Goal: Transaction & Acquisition: Purchase product/service

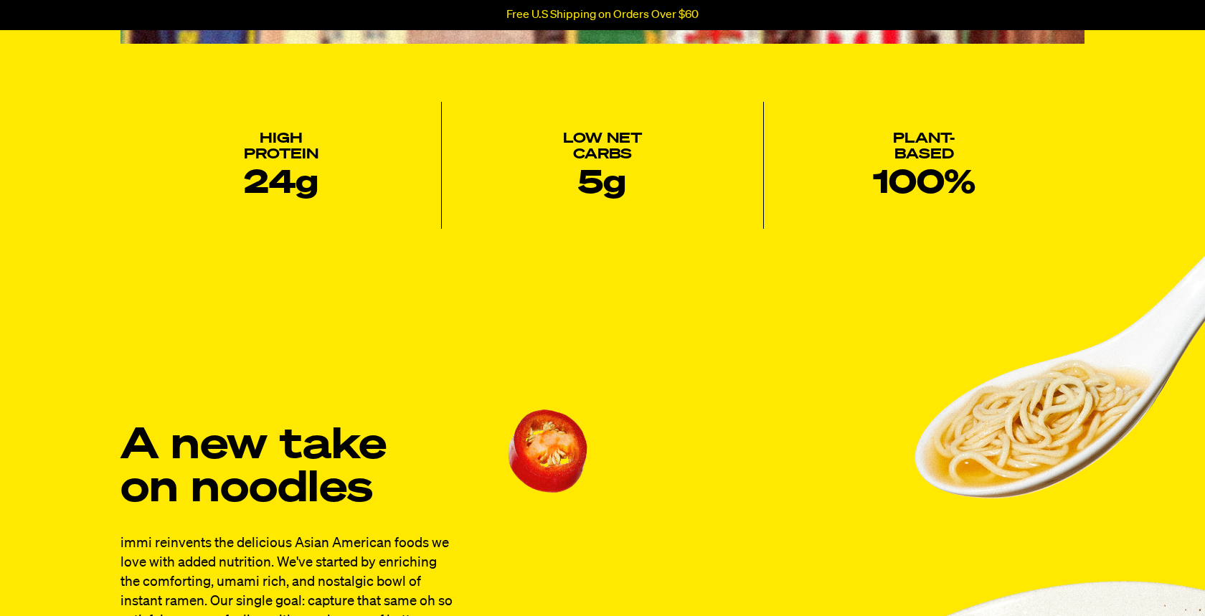
scroll to position [448, 0]
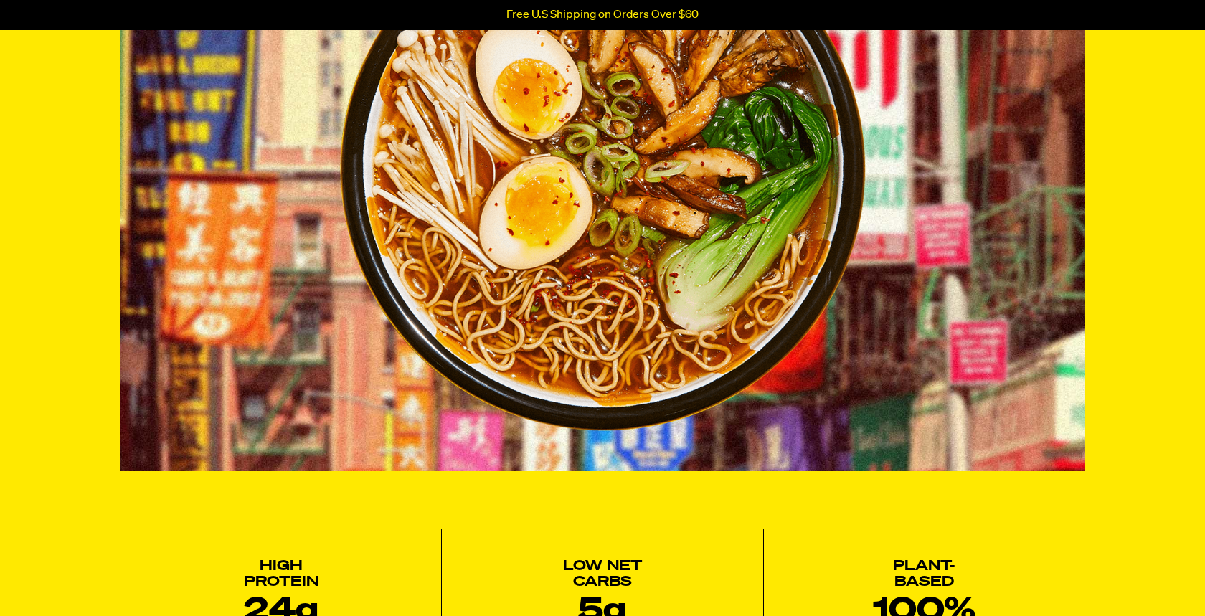
click at [578, 168] on img at bounding box center [603, 169] width 526 height 524
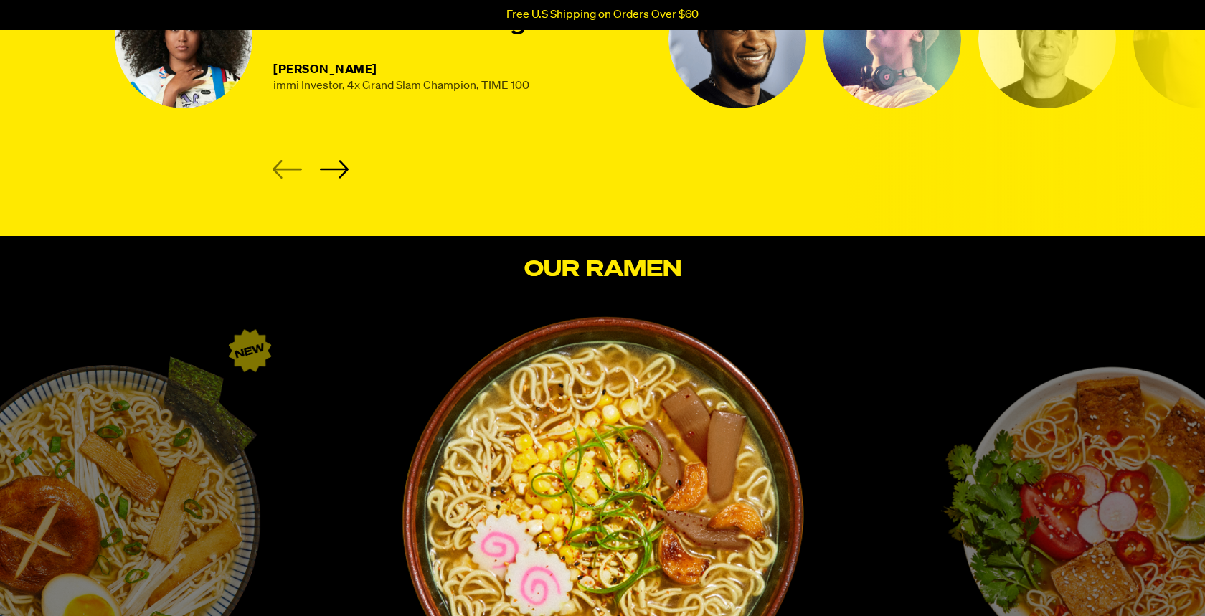
scroll to position [2123, 0]
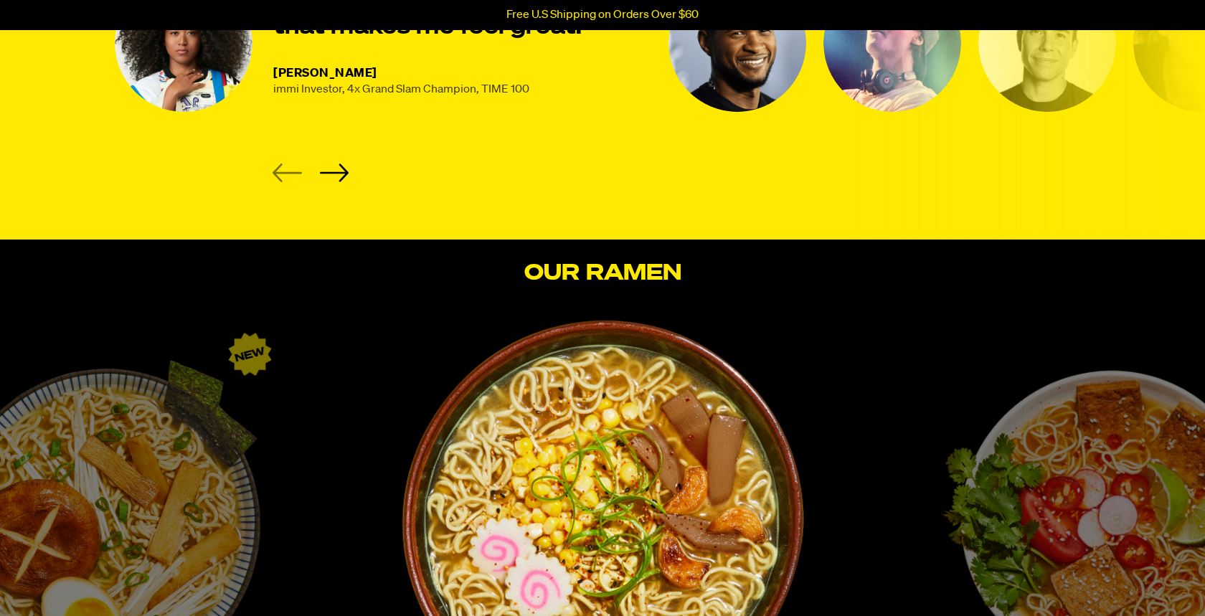
click at [602, 427] on img "1 / 6" at bounding box center [602, 520] width 403 height 403
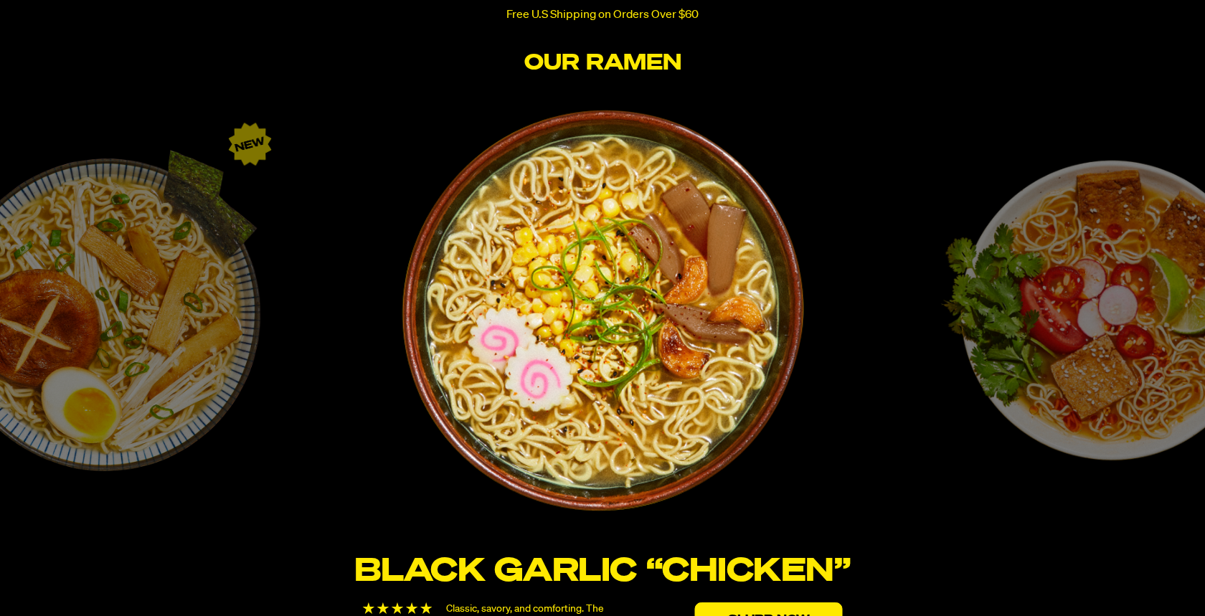
scroll to position [2352, 0]
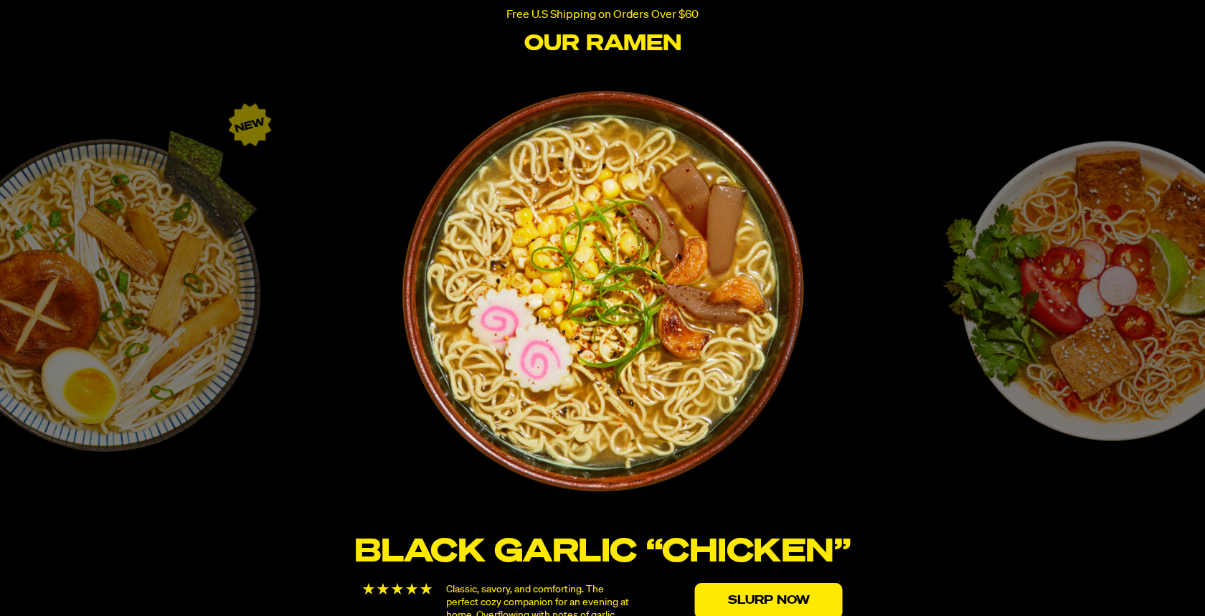
click at [624, 323] on img "1 / 6" at bounding box center [602, 291] width 403 height 403
